Goal: Check status: Check status

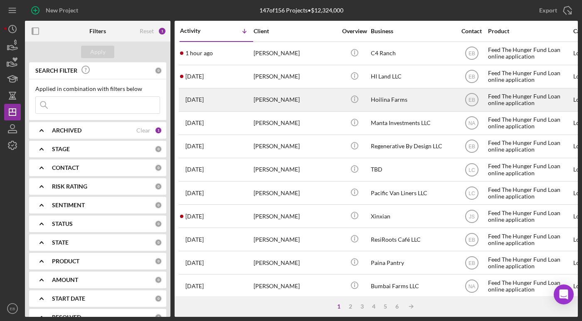
click at [275, 100] on div "[PERSON_NAME]" at bounding box center [295, 100] width 83 height 22
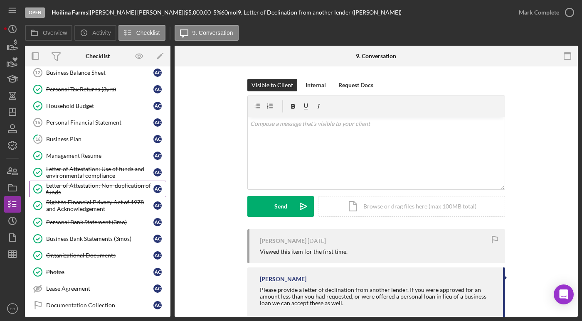
scroll to position [126, 0]
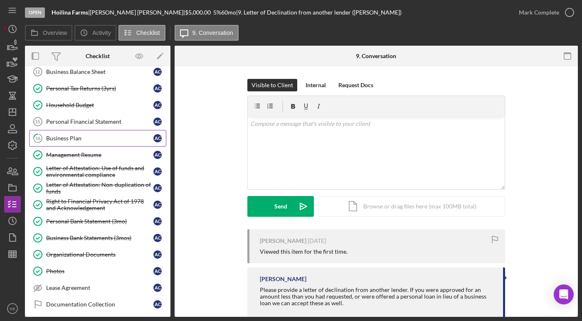
click at [71, 138] on div "Business Plan" at bounding box center [99, 138] width 107 height 7
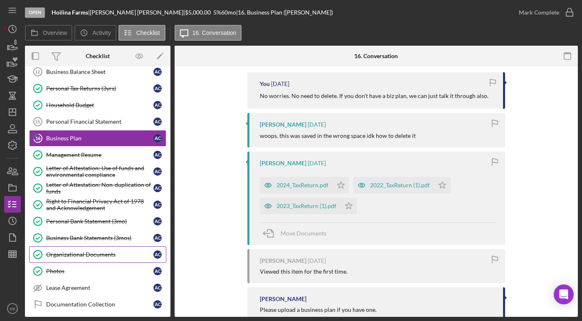
scroll to position [163, 0]
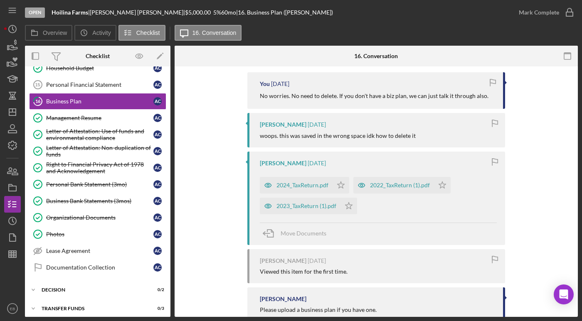
drag, startPoint x: 128, startPoint y: 10, endPoint x: 93, endPoint y: 10, distance: 34.9
click at [93, 10] on div "Hoilina Farms | [PERSON_NAME] | $5,000.00 5 % 60 mo | 16. Business Plan ([PERSO…" at bounding box center [192, 12] width 281 height 7
copy div "[PERSON_NAME]"
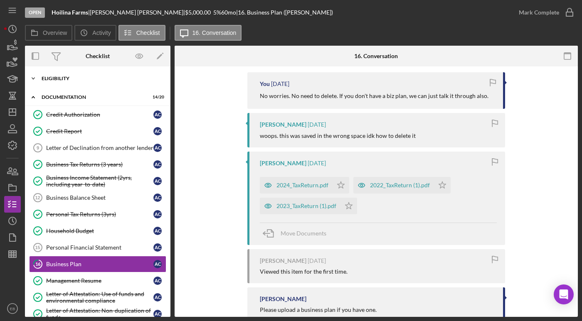
click at [66, 82] on div "Icon/Expander Eligibility 8 / 8" at bounding box center [97, 78] width 145 height 17
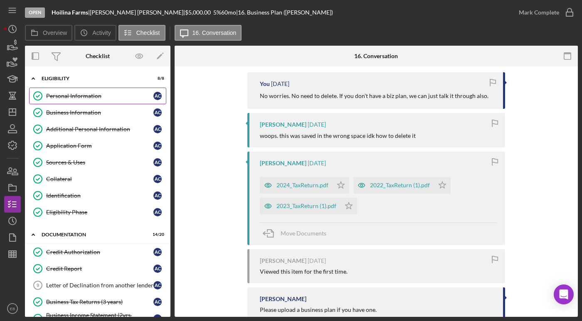
click at [69, 91] on link "Personal Information Personal Information A C" at bounding box center [97, 96] width 137 height 17
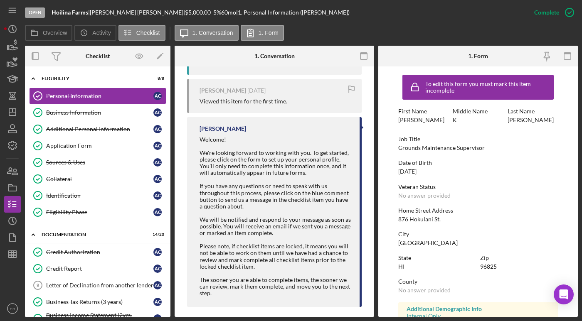
scroll to position [386, 0]
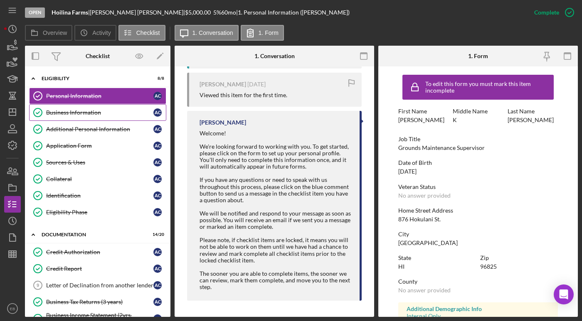
click at [61, 114] on div "Business Information" at bounding box center [99, 112] width 107 height 7
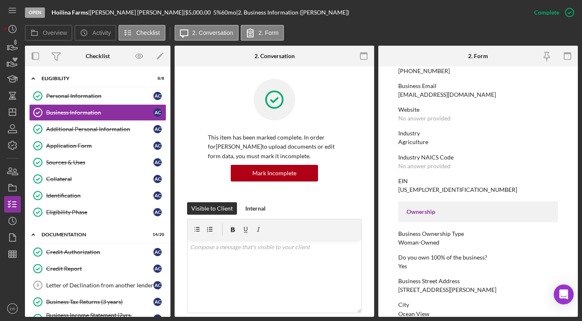
scroll to position [251, 0]
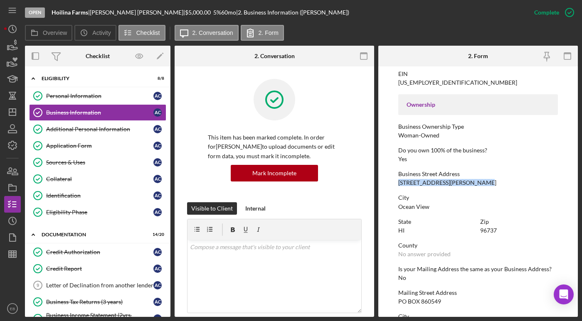
drag, startPoint x: 484, startPoint y: 181, endPoint x: 398, endPoint y: 185, distance: 85.7
click at [398, 185] on div "Business Street Address [STREET_ADDRESS][PERSON_NAME]" at bounding box center [478, 178] width 160 height 15
copy div "[STREET_ADDRESS][PERSON_NAME]"
click at [454, 264] on div "To edit this form you must mark this item incomplete Business Name Hoilina Farm…" at bounding box center [478, 176] width 160 height 714
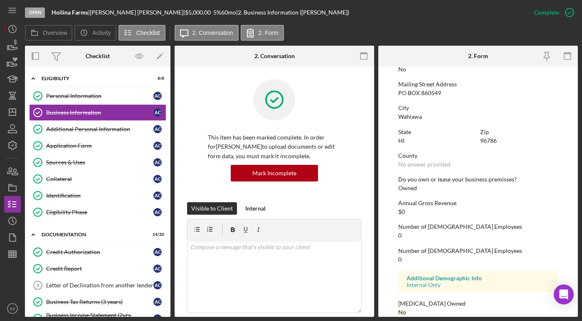
scroll to position [471, 0]
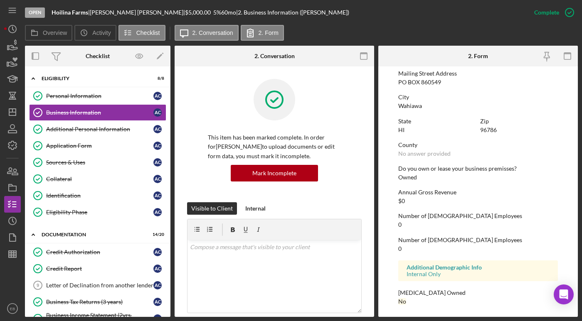
click at [470, 134] on div "State [US_STATE]" at bounding box center [437, 130] width 78 height 24
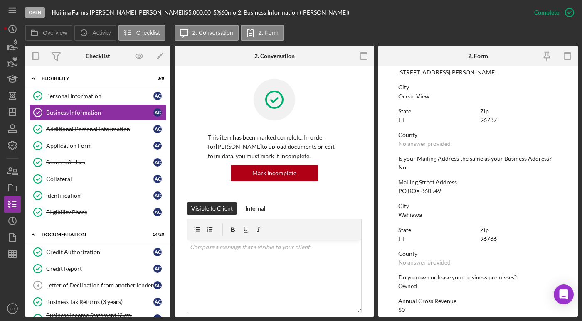
scroll to position [282, 0]
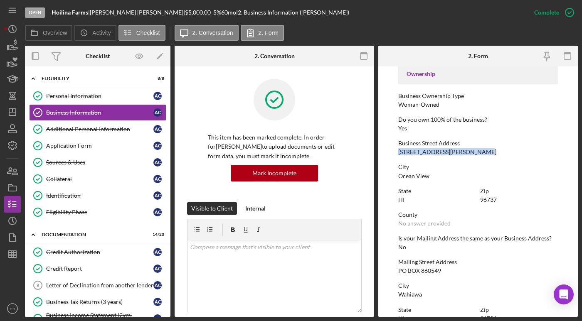
drag, startPoint x: 399, startPoint y: 152, endPoint x: 487, endPoint y: 152, distance: 88.1
click at [487, 152] on div "Business Street Address [STREET_ADDRESS][PERSON_NAME]" at bounding box center [478, 147] width 160 height 15
copy div "[STREET_ADDRESS][PERSON_NAME]"
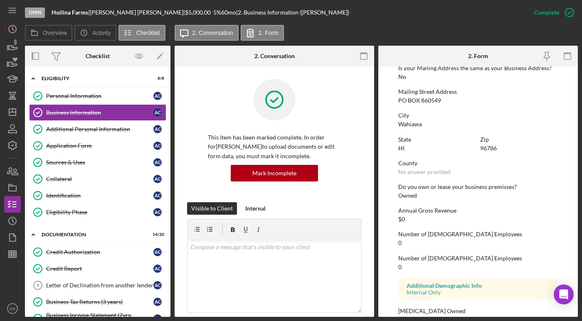
scroll to position [471, 0]
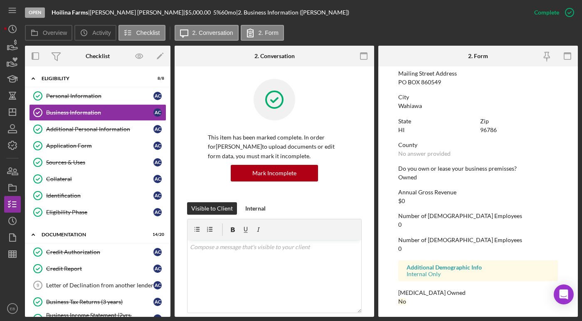
click at [237, 140] on p "This item has been marked complete. In order for [PERSON_NAME] to upload docume…" at bounding box center [274, 147] width 133 height 28
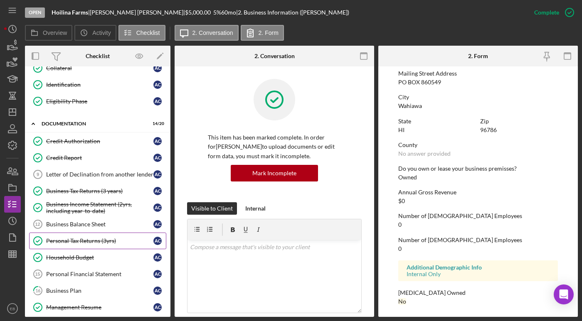
scroll to position [126, 0]
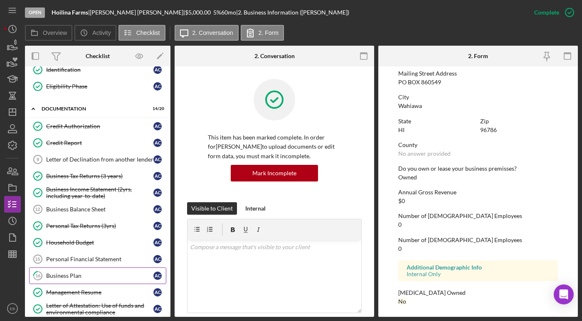
click at [61, 273] on div "Business Plan" at bounding box center [99, 276] width 107 height 7
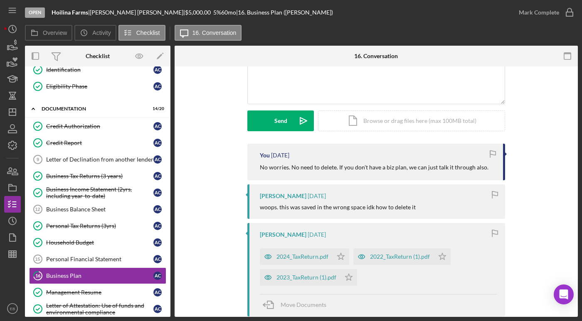
scroll to position [220, 0]
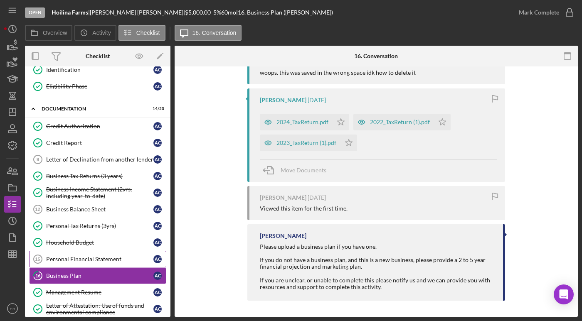
click at [63, 256] on div "Personal Financial Statement" at bounding box center [99, 259] width 107 height 7
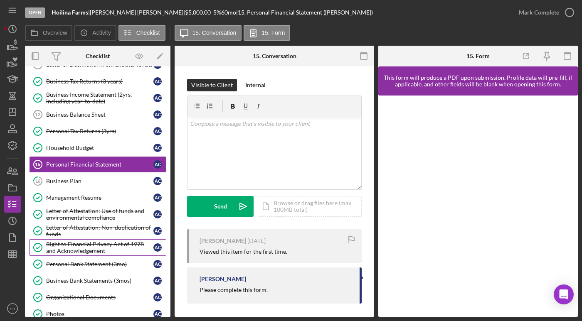
scroll to position [236, 0]
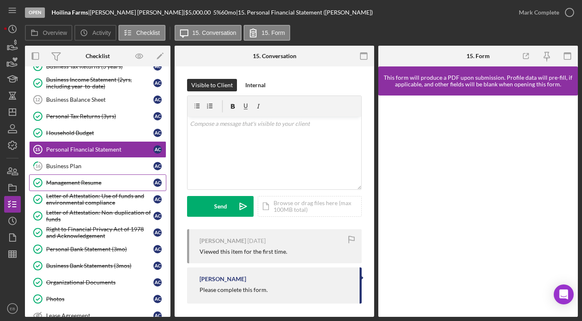
click at [71, 180] on div "Management Resume" at bounding box center [99, 183] width 107 height 7
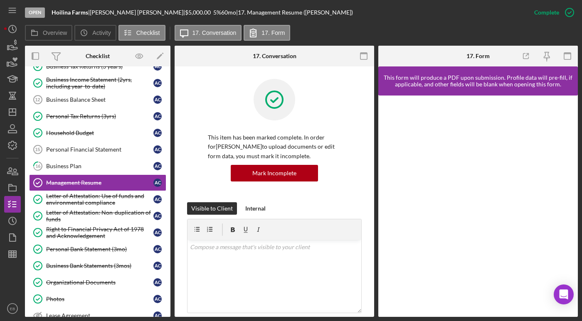
click at [517, 41] on div "Overview Icon/History Activity Checklist Icon/Message 17. Conversation 17. Form" at bounding box center [301, 33] width 553 height 17
